Goal: Information Seeking & Learning: Learn about a topic

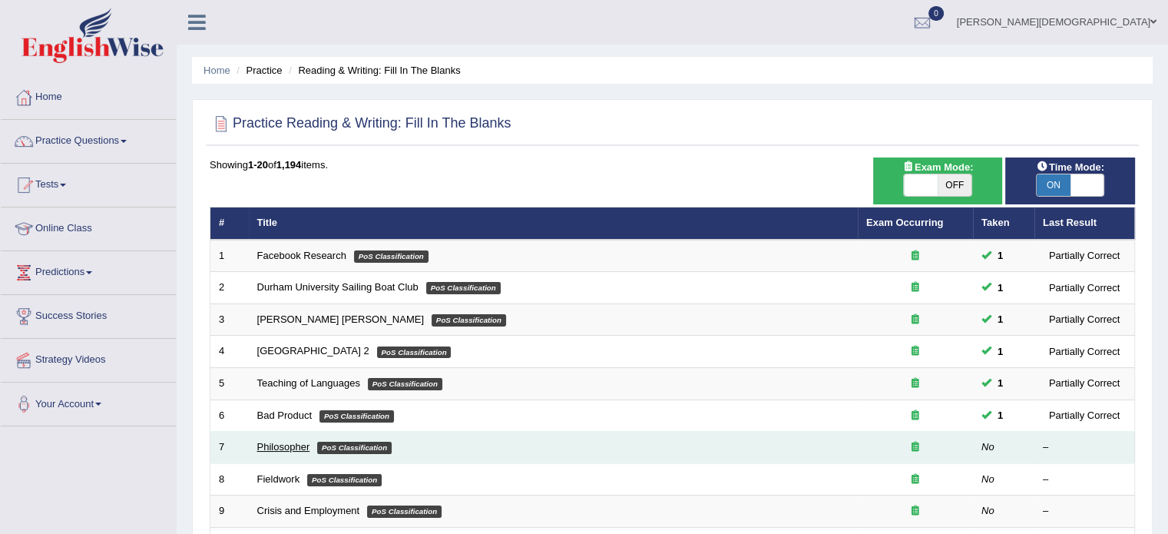
click at [290, 441] on link "Philosopher" at bounding box center [283, 447] width 53 height 12
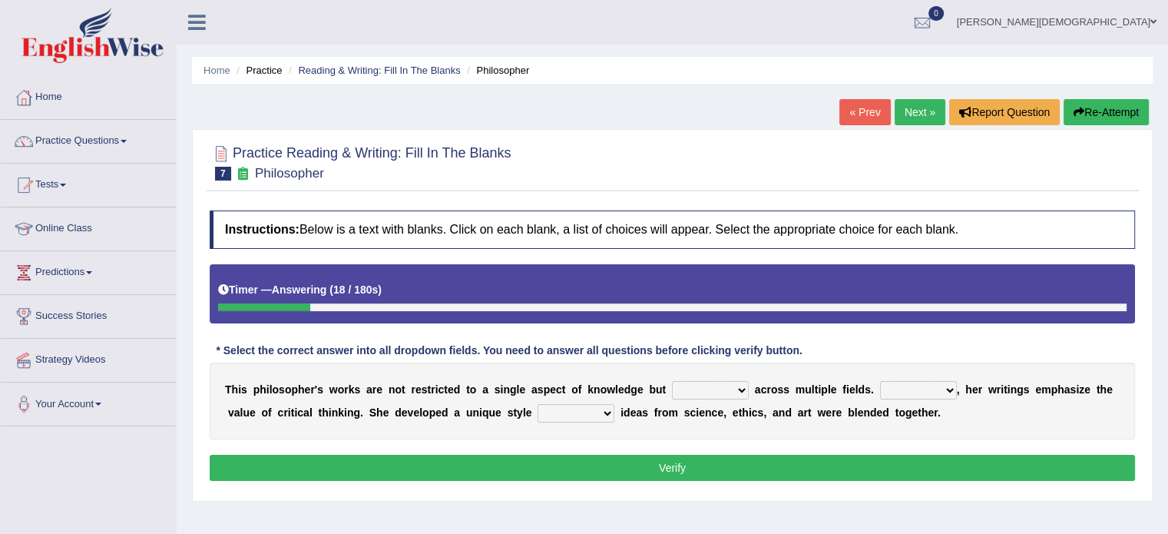
click at [741, 390] on select "constrain contain assemble extend" at bounding box center [710, 390] width 77 height 18
select select "extend"
click at [672, 381] on select "constrain contain assemble extend" at bounding box center [710, 390] width 77 height 18
click at [950, 389] on select "Rather So Moreover Likely" at bounding box center [918, 390] width 77 height 18
select select "Moreover"
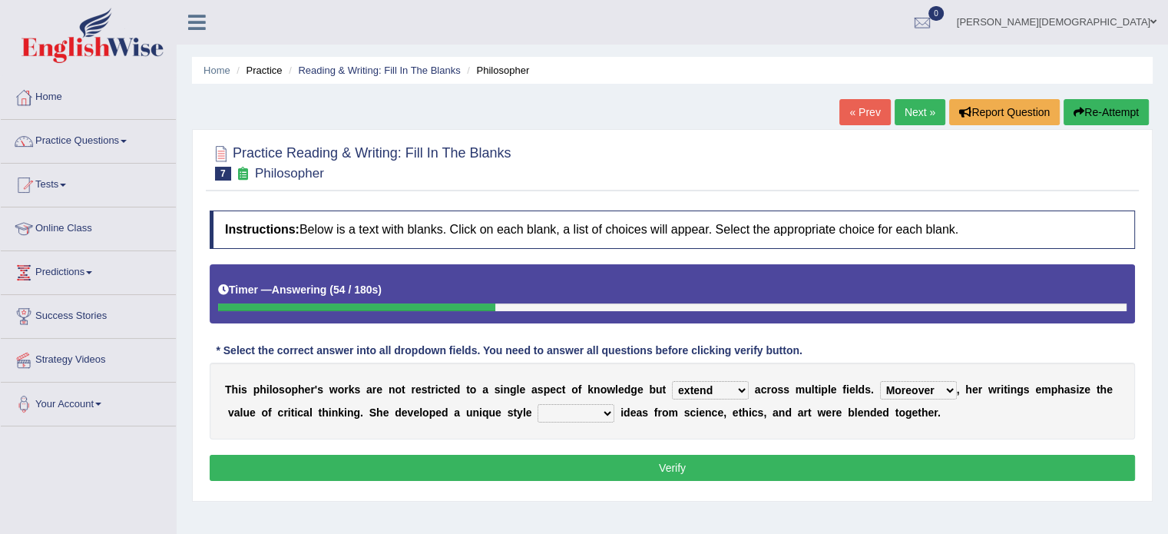
click at [880, 381] on select "Rather So Moreover Likely" at bounding box center [918, 390] width 77 height 18
click at [606, 410] on select "in that that which in which" at bounding box center [576, 413] width 77 height 18
select select "in which"
click at [538, 404] on select "in that that which in which" at bounding box center [576, 413] width 77 height 18
click at [740, 387] on select "constrain contain assemble extend" at bounding box center [710, 390] width 77 height 18
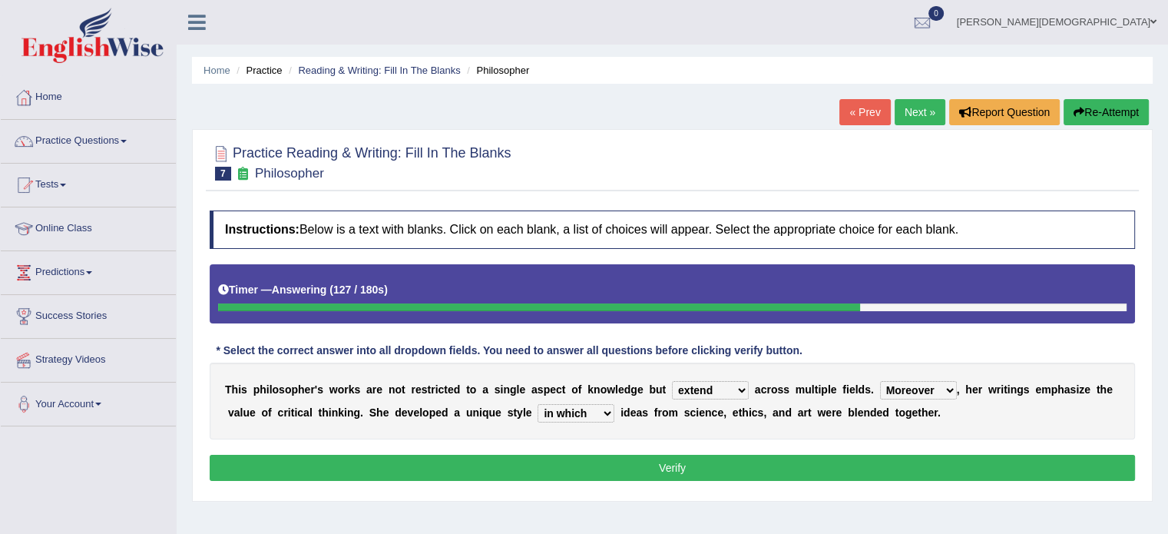
select select "assemble"
click at [672, 381] on select "constrain contain assemble extend" at bounding box center [710, 390] width 77 height 18
click at [949, 390] on select "Rather So Moreover Likely" at bounding box center [918, 390] width 77 height 18
click at [676, 466] on button "Verify" at bounding box center [673, 468] width 926 height 26
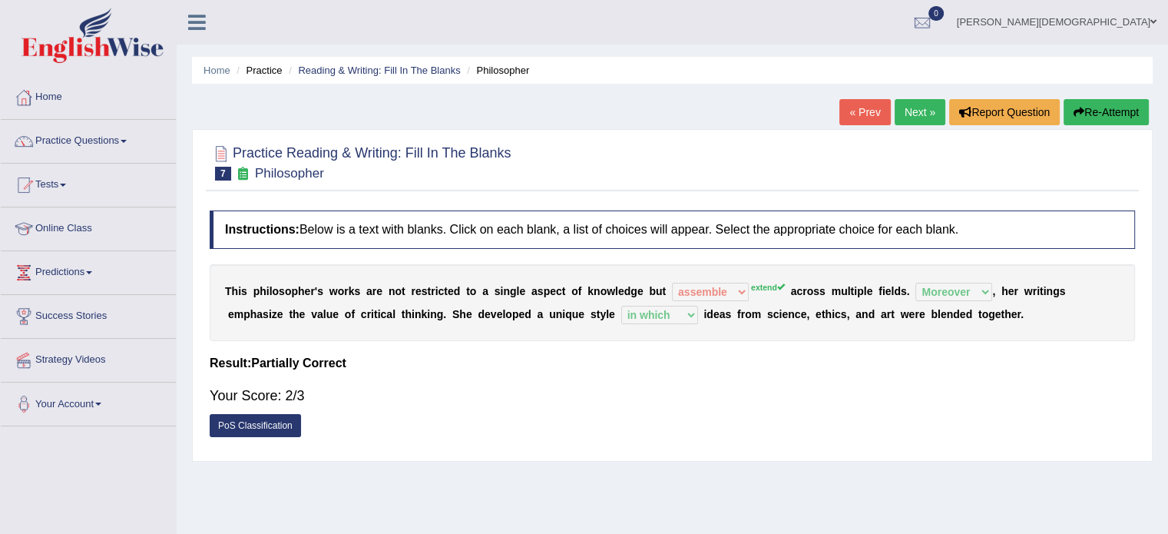
click at [915, 110] on link "Next »" at bounding box center [920, 112] width 51 height 26
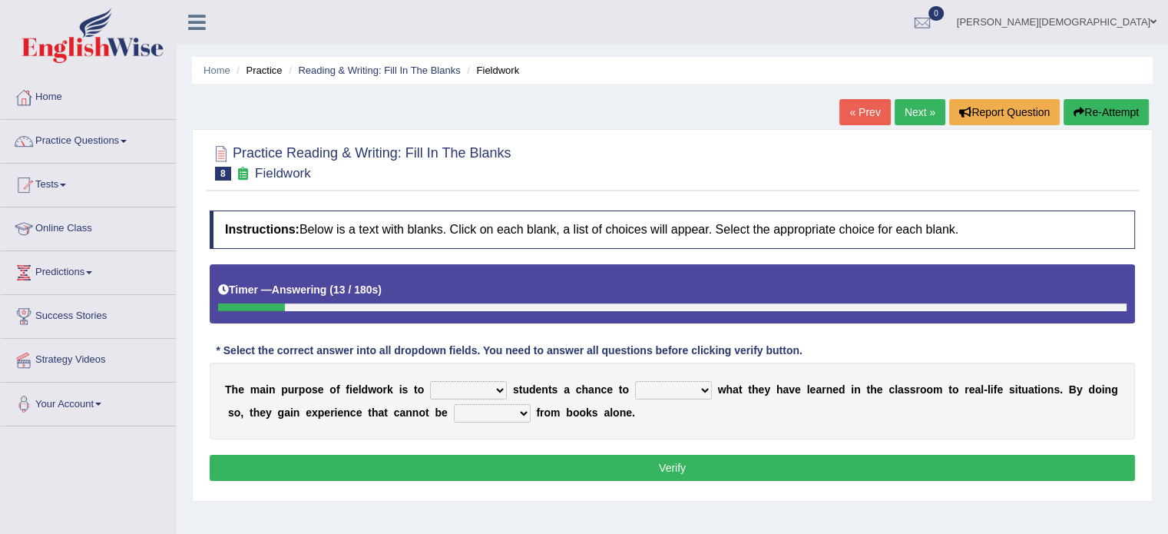
click at [501, 390] on select "resemble stow rave offer" at bounding box center [468, 390] width 77 height 18
select select "offer"
click at [430, 381] on select "resemble stow rave offer" at bounding box center [468, 390] width 77 height 18
click at [703, 386] on select "compare align apply dismount" at bounding box center [673, 390] width 77 height 18
select select "apply"
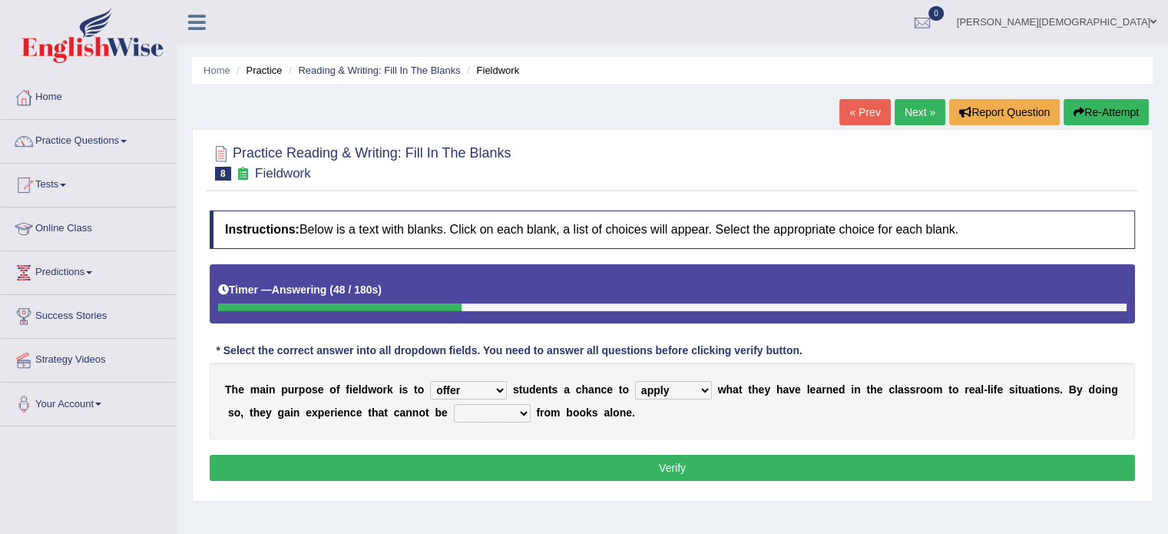
click at [635, 381] on select "compare align apply dismount" at bounding box center [673, 390] width 77 height 18
click at [525, 414] on select "originated prepared obtained touted" at bounding box center [492, 413] width 77 height 18
select select "obtained"
click at [454, 404] on select "originated prepared obtained touted" at bounding box center [492, 413] width 77 height 18
click at [681, 471] on button "Verify" at bounding box center [673, 468] width 926 height 26
